Goal: Navigation & Orientation: Find specific page/section

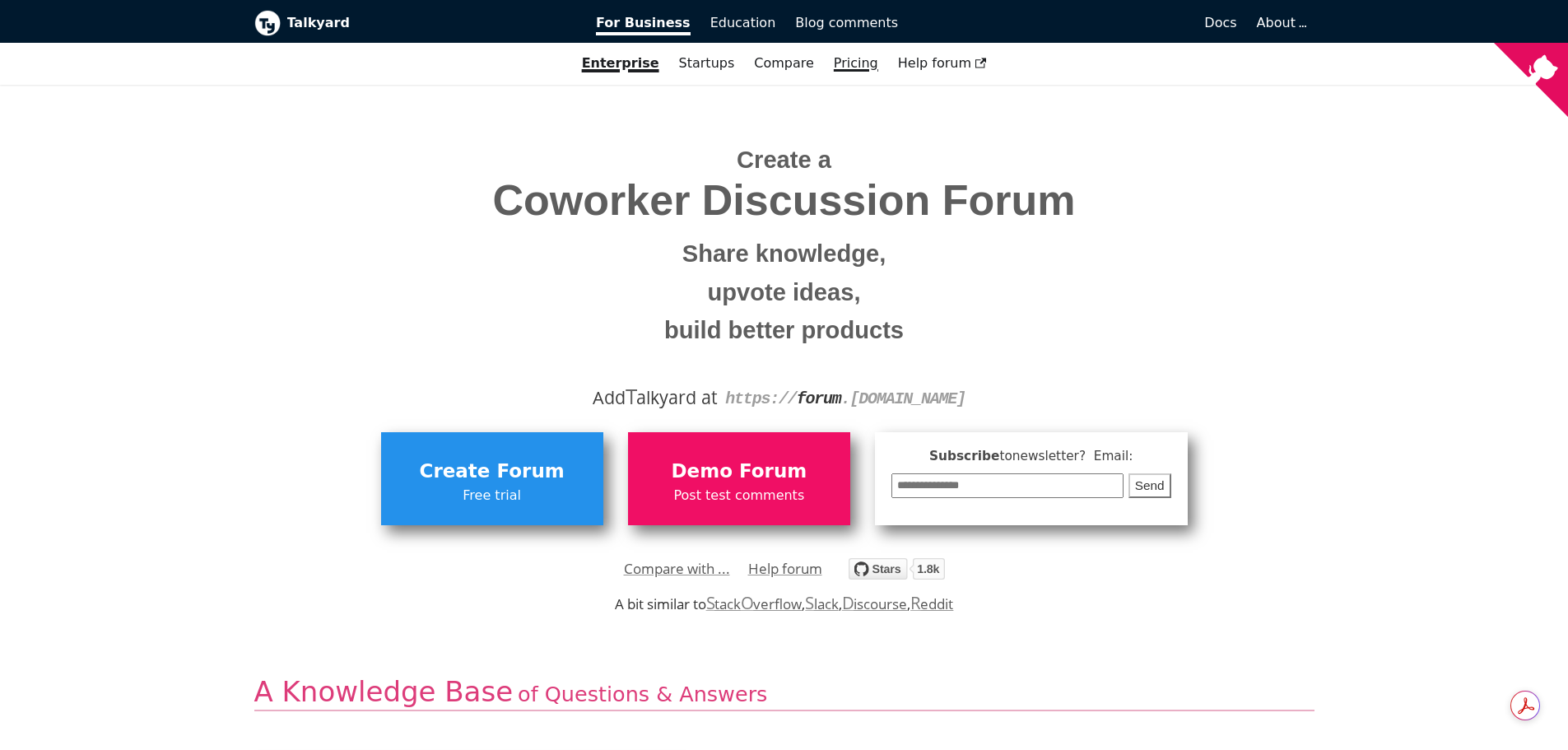
click at [834, 65] on link "Pricing" at bounding box center [856, 63] width 64 height 28
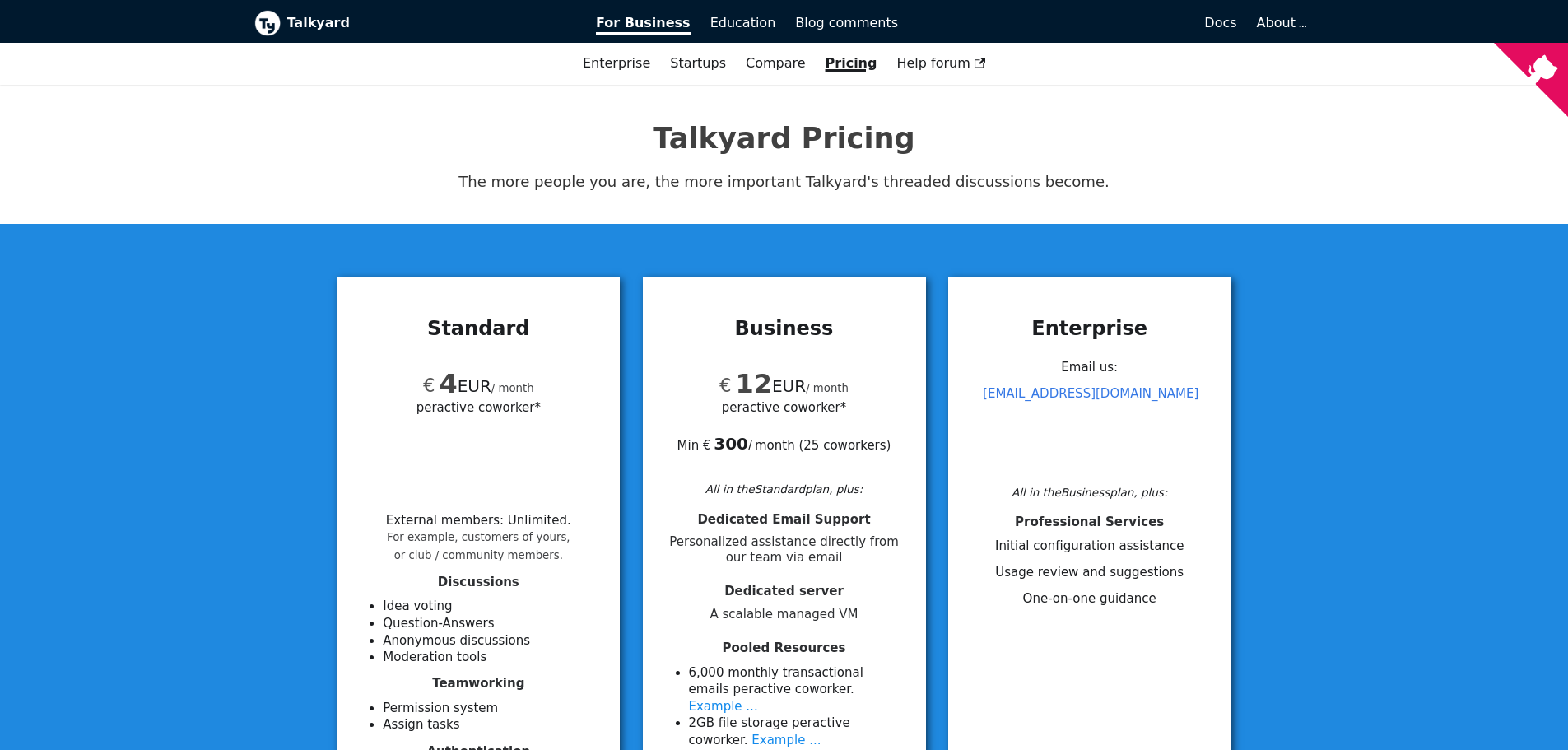
click at [291, 19] on b "Talkyard" at bounding box center [430, 23] width 286 height 22
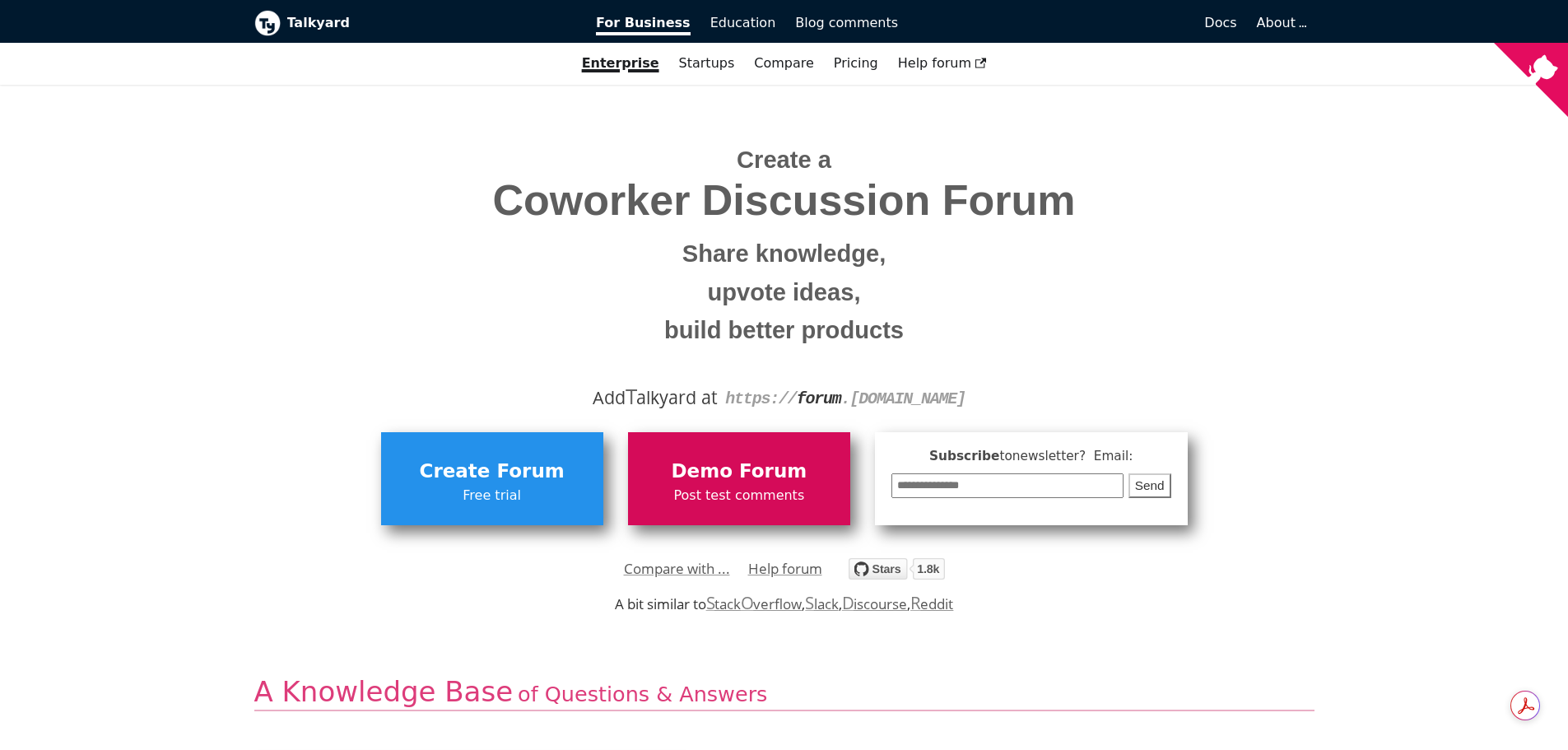
click at [727, 480] on span "Demo Forum" at bounding box center [739, 472] width 206 height 32
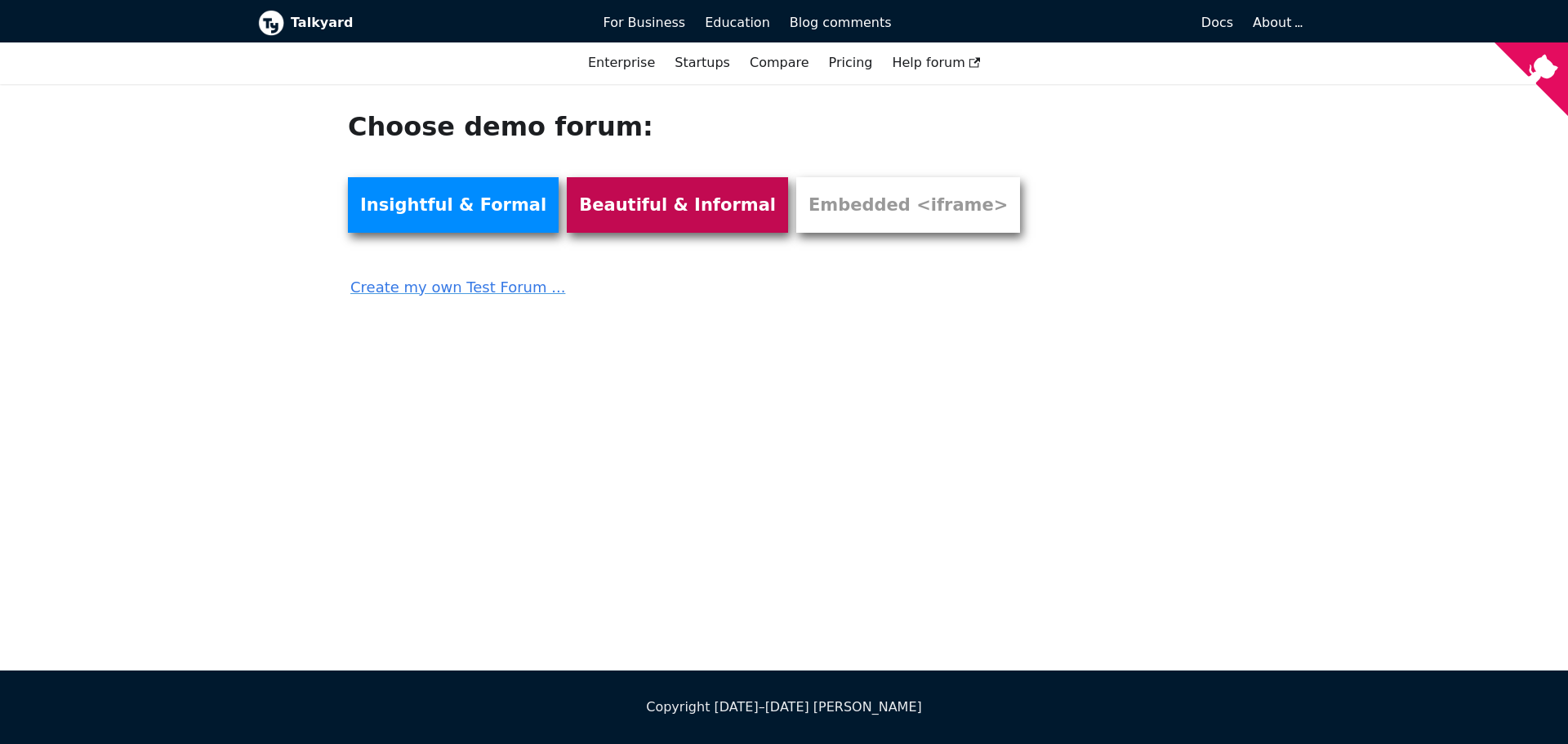
click at [650, 207] on link "Beautiful & Informal" at bounding box center [677, 204] width 221 height 55
